Goal: Navigation & Orientation: Find specific page/section

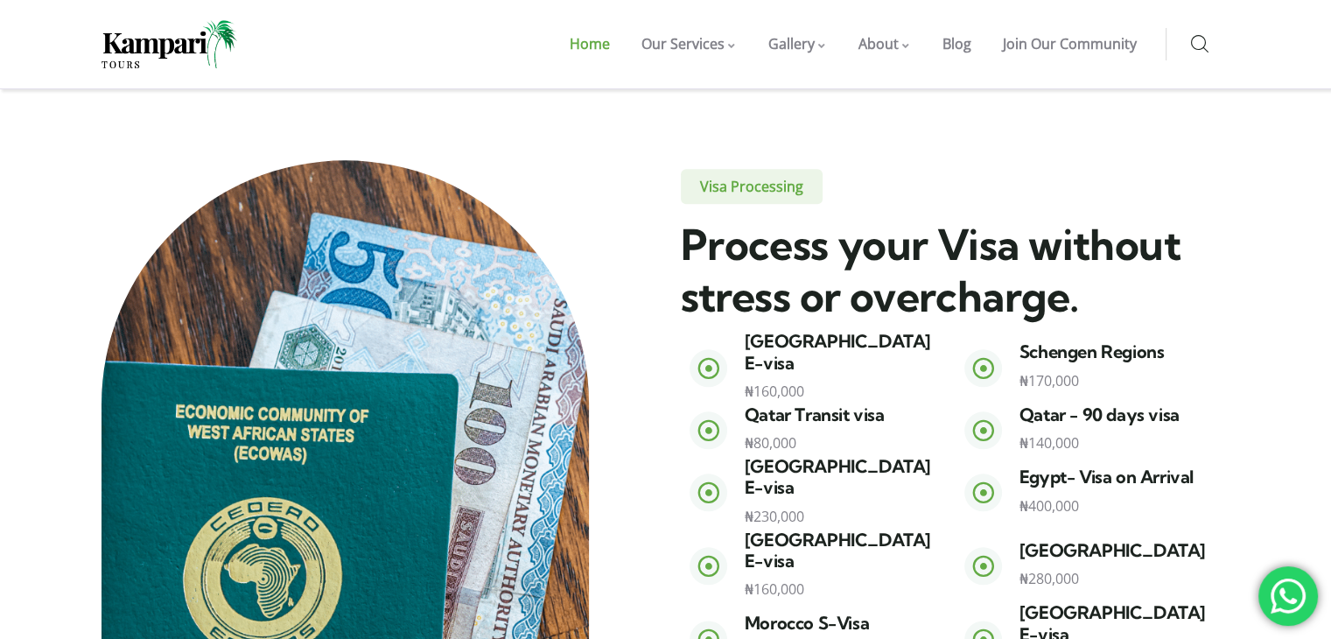
scroll to position [1830, 0]
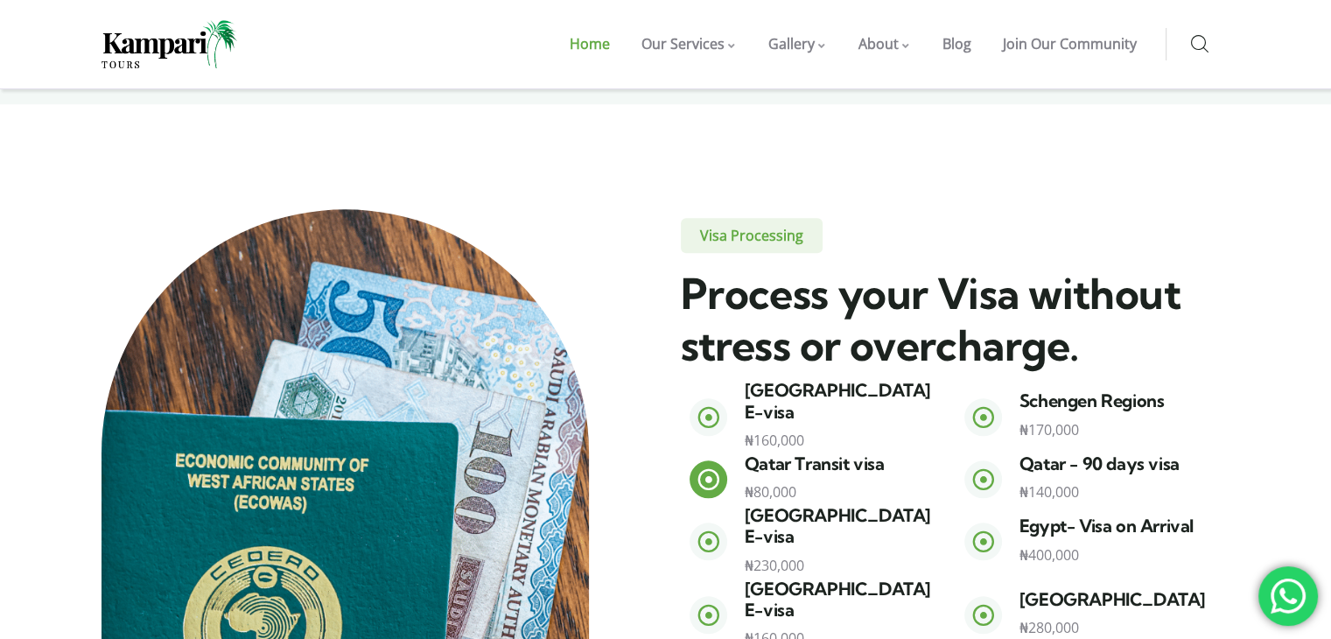
click at [820, 480] on p "₦80,000" at bounding box center [846, 492] width 202 height 25
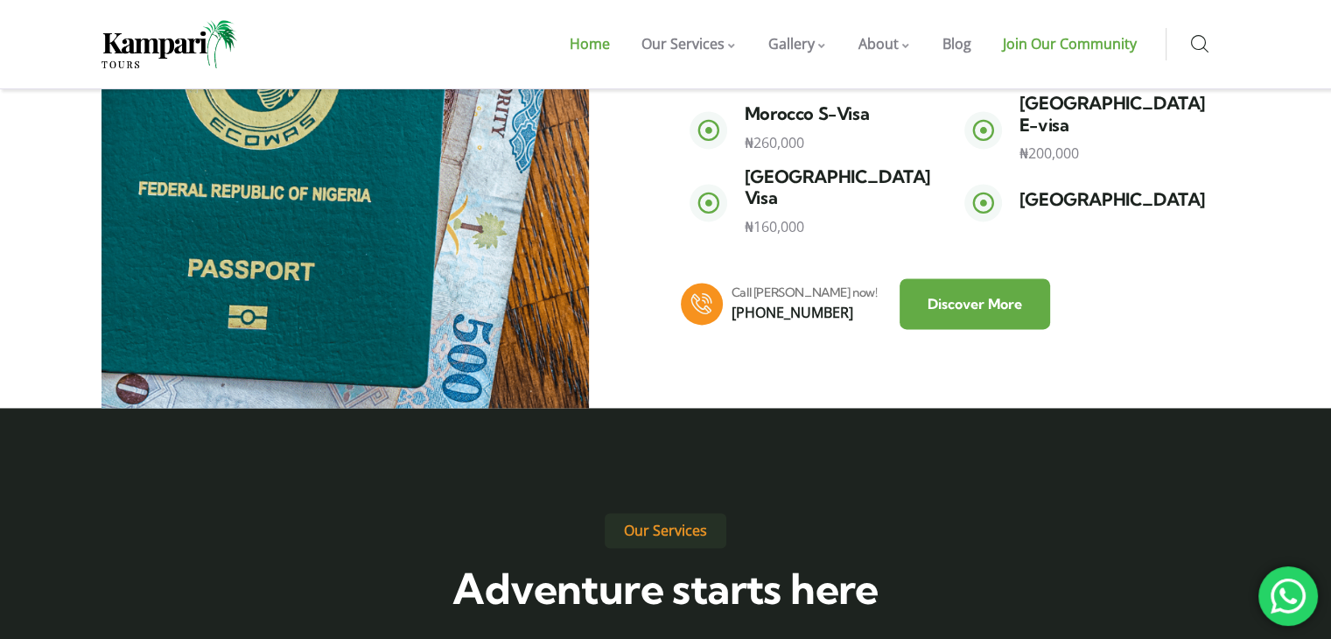
scroll to position [2526, 0]
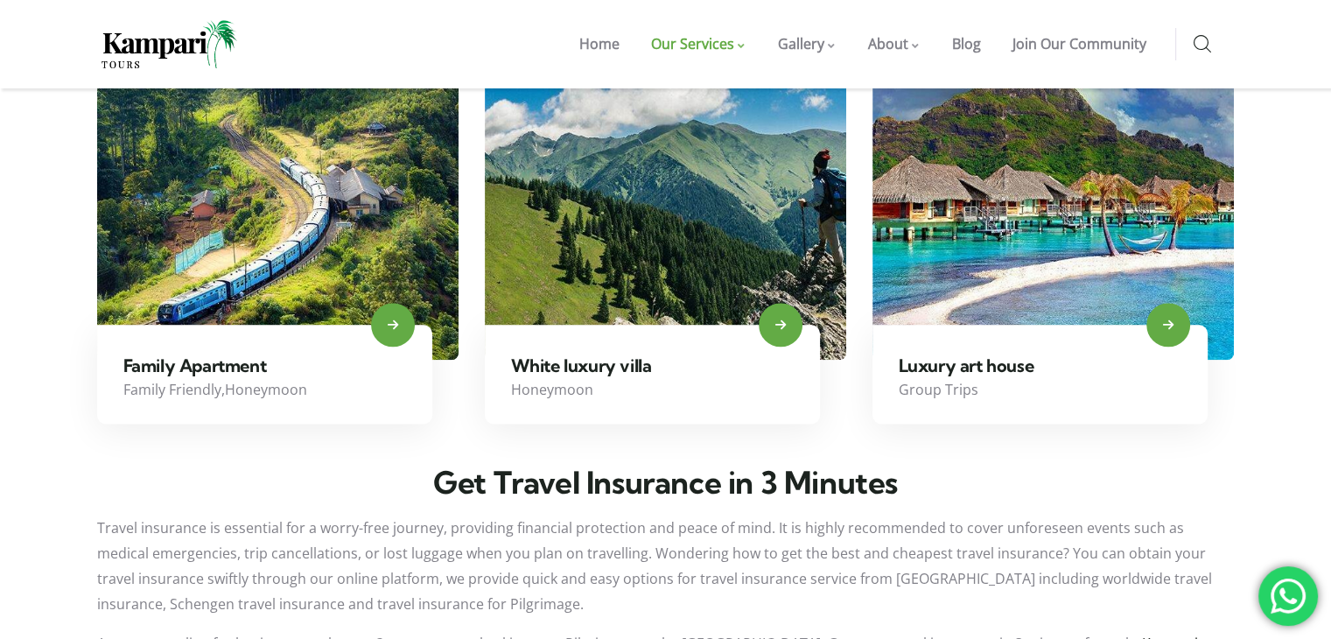
scroll to position [2074, 0]
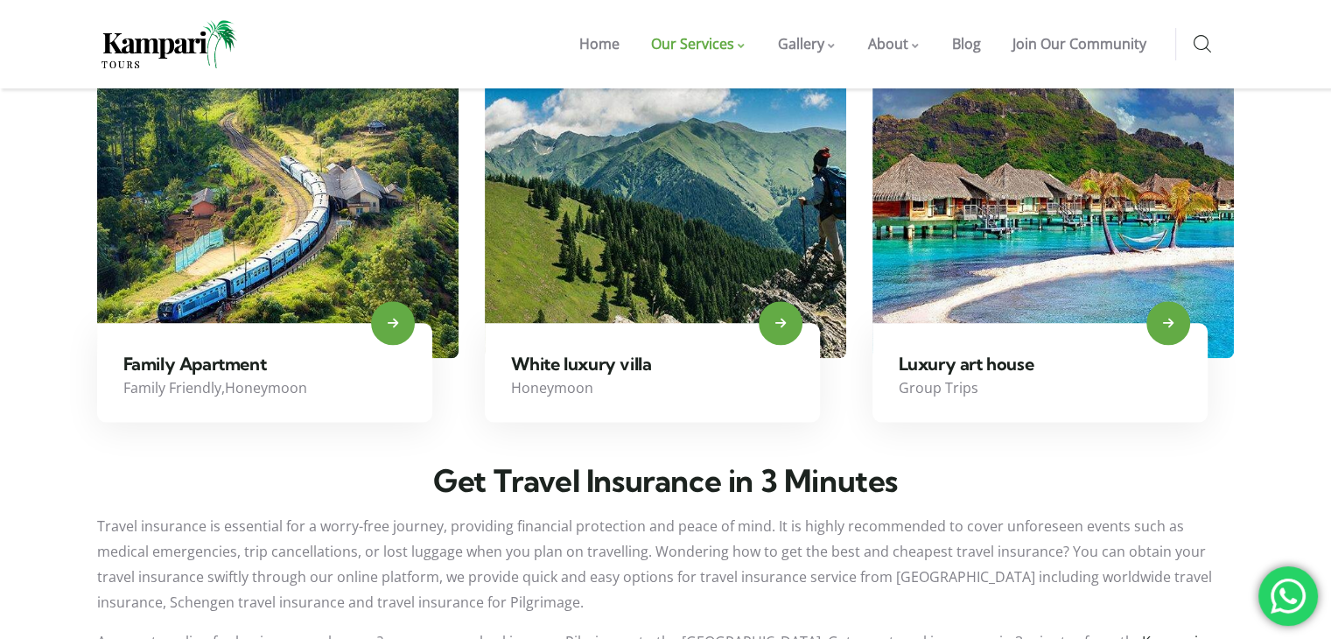
click at [206, 53] on img at bounding box center [170, 44] width 136 height 48
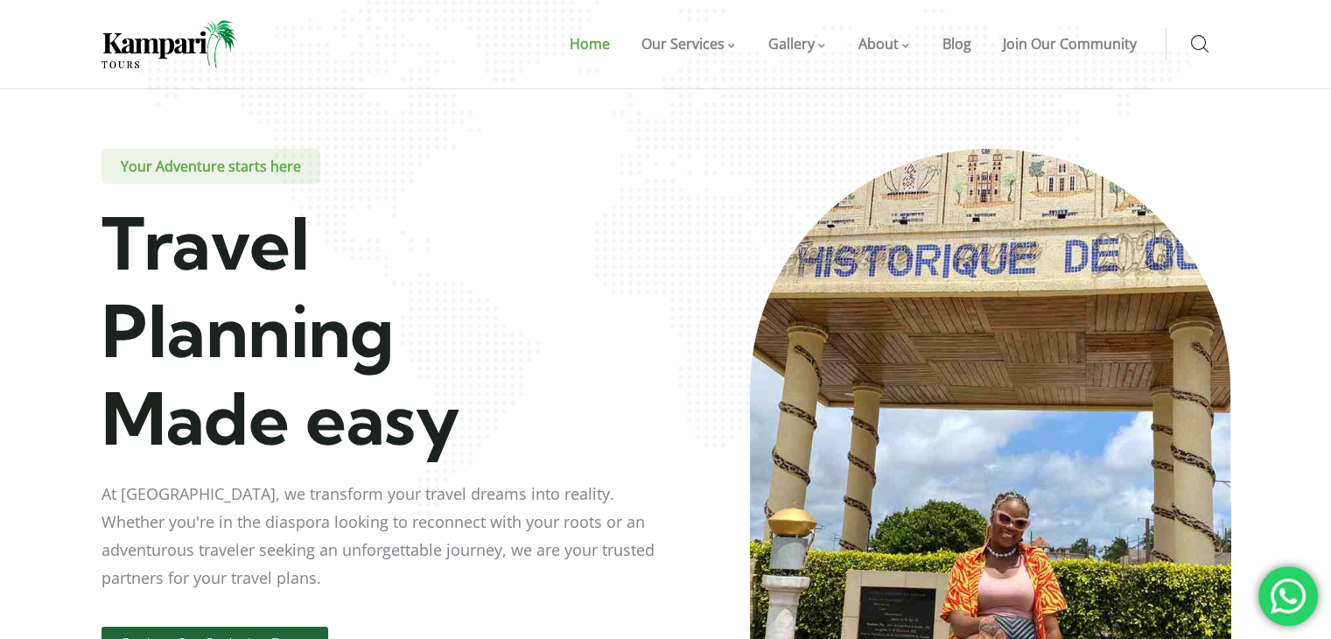
click at [389, 354] on span "Travel Planning Made easy" at bounding box center [281, 331] width 359 height 264
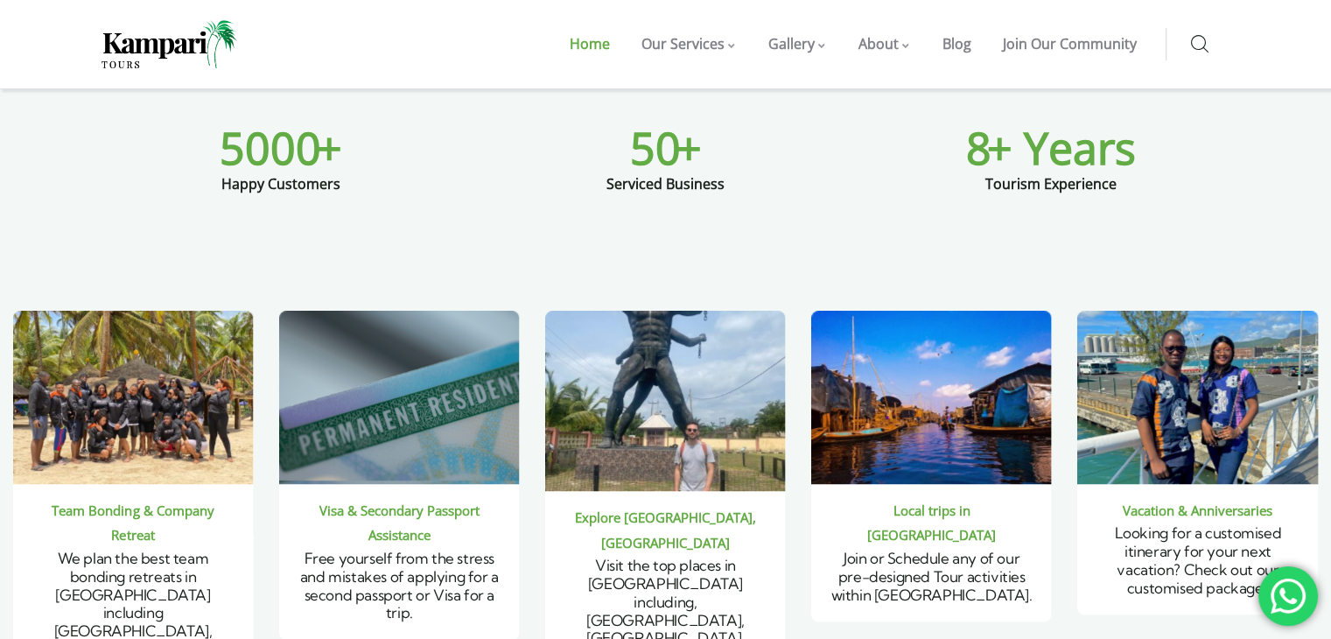
scroll to position [1063, 0]
